Goal: Find specific page/section: Find specific page/section

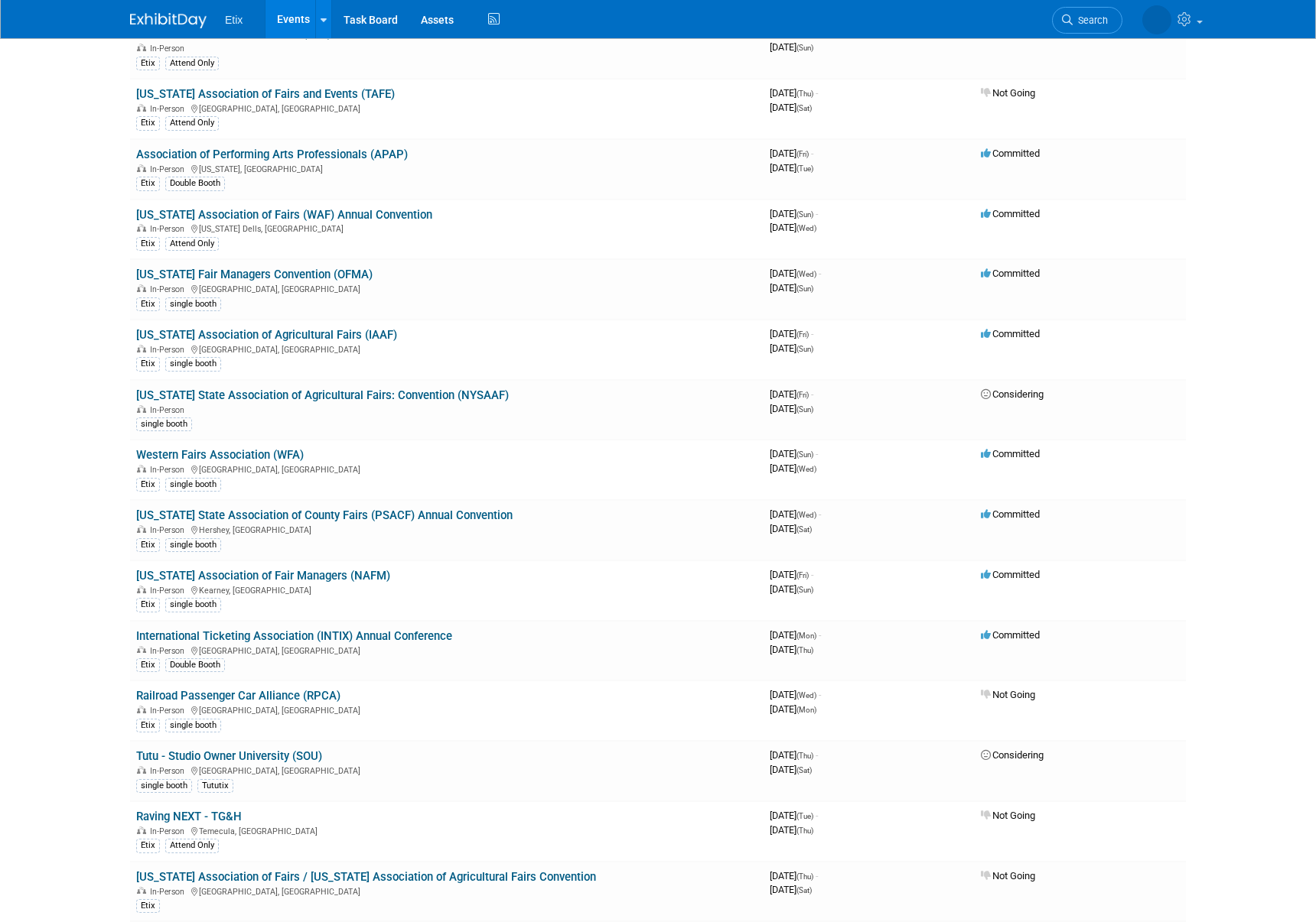
scroll to position [1790, 0]
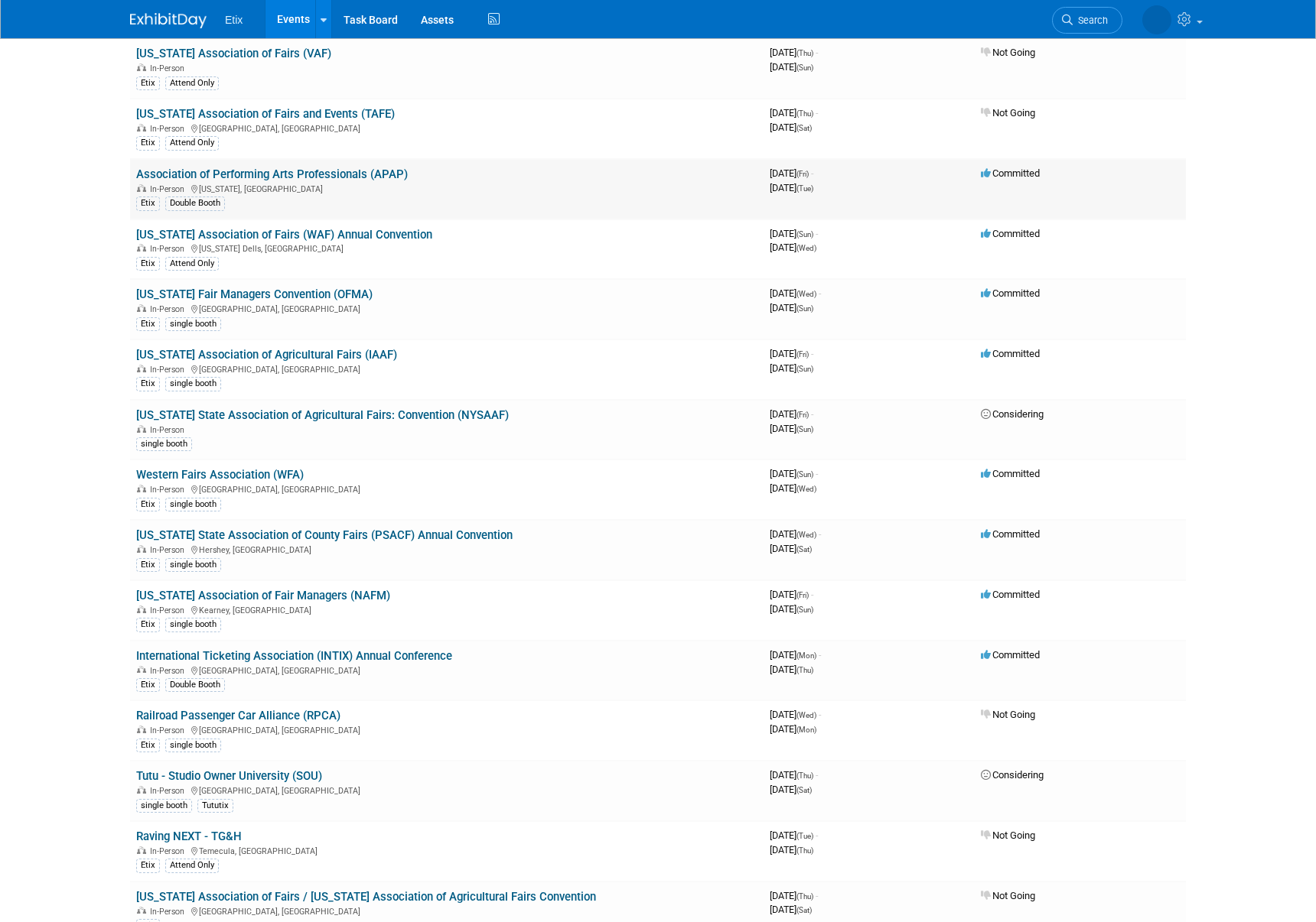
click at [209, 171] on link "Association of Performing Arts Professionals (APAP)" at bounding box center [272, 174] width 272 height 14
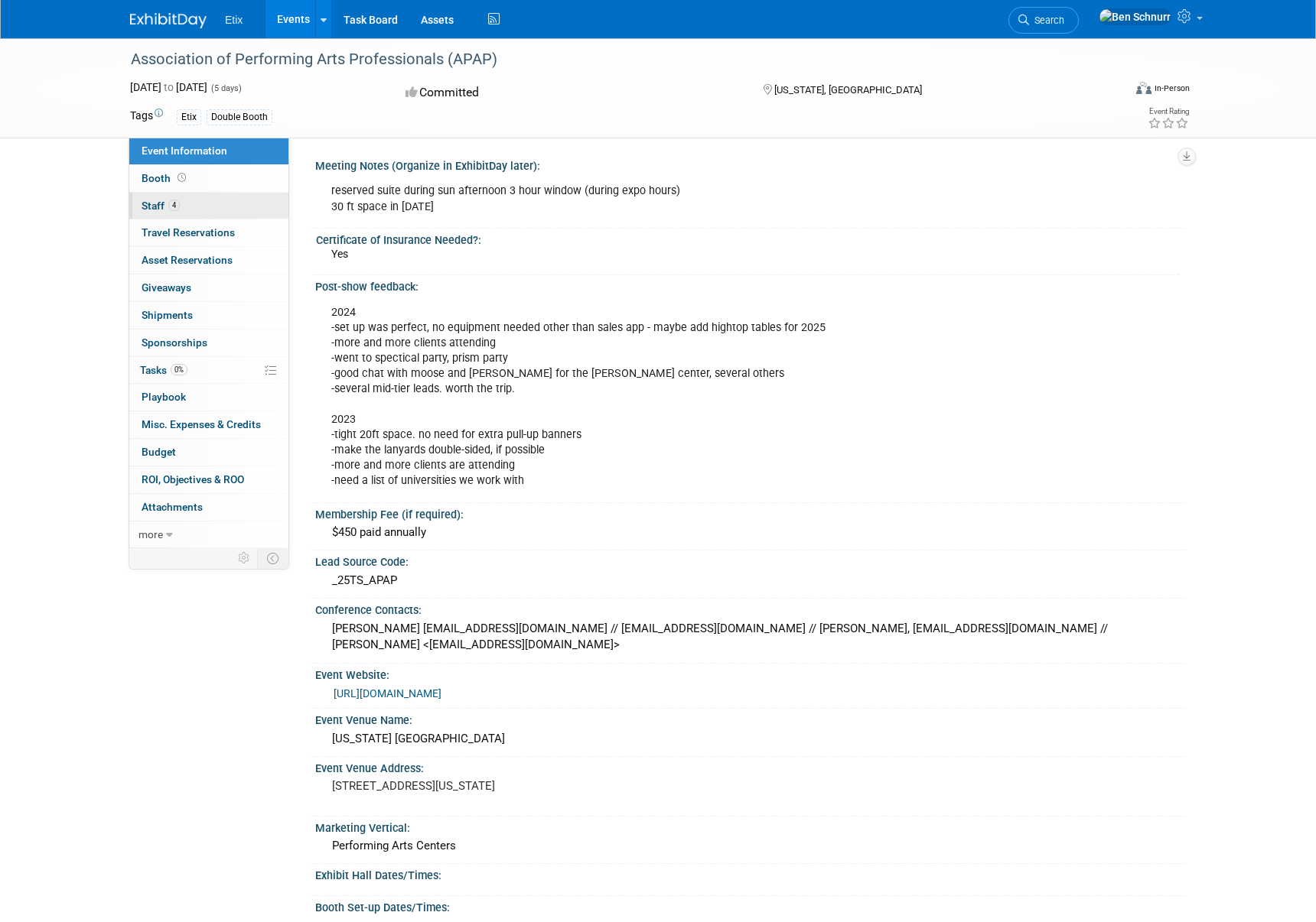
click at [147, 201] on span "Staff 4" at bounding box center [160, 206] width 38 height 12
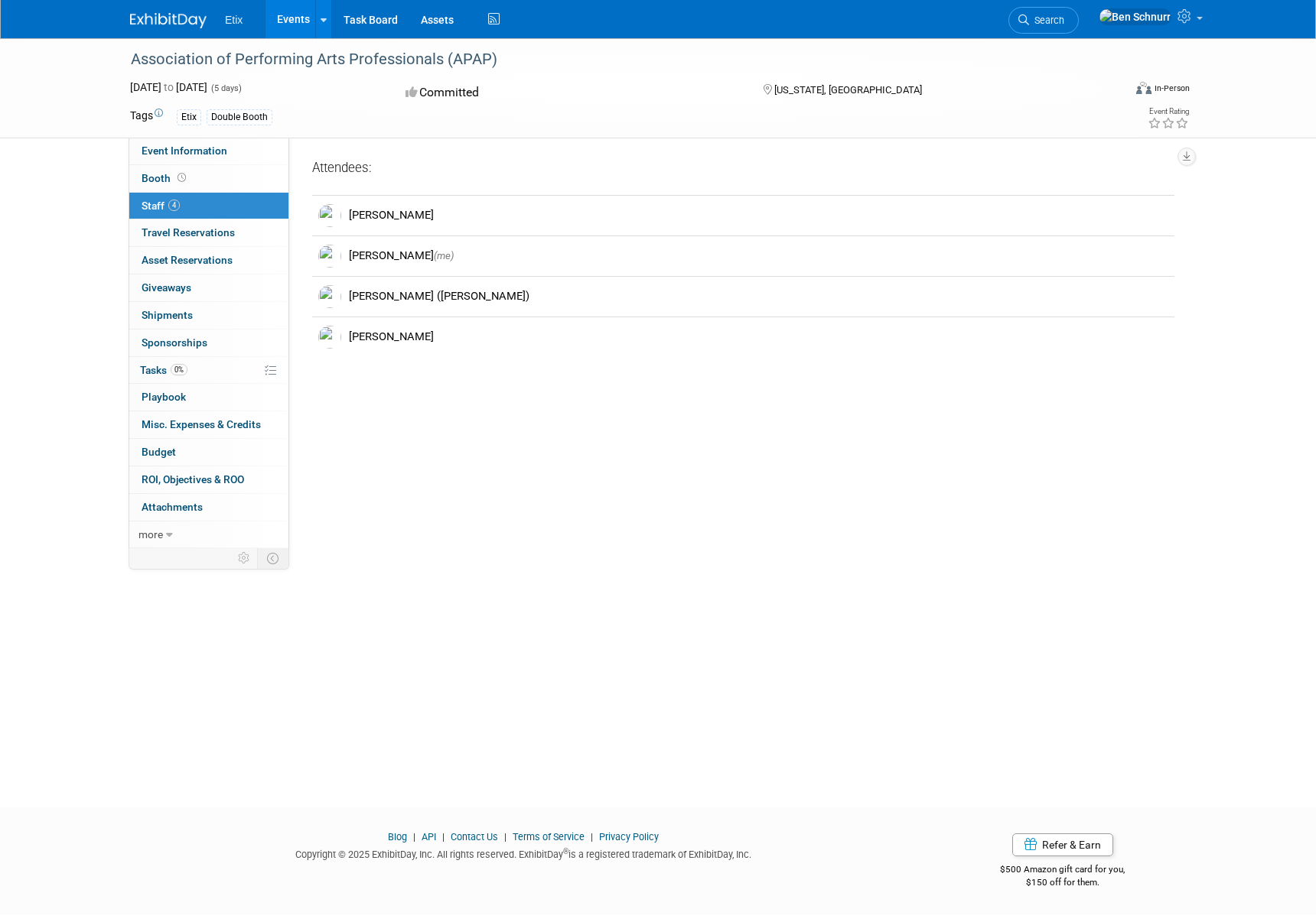
click at [493, 541] on div "Meeting Notes (Organize in ExhibitDay later): reserved suite during sun afterno…" at bounding box center [737, 342] width 896 height 410
click at [196, 230] on span "Travel Reservations 0" at bounding box center [188, 232] width 94 height 12
